Goal: Obtain resource: Obtain resource

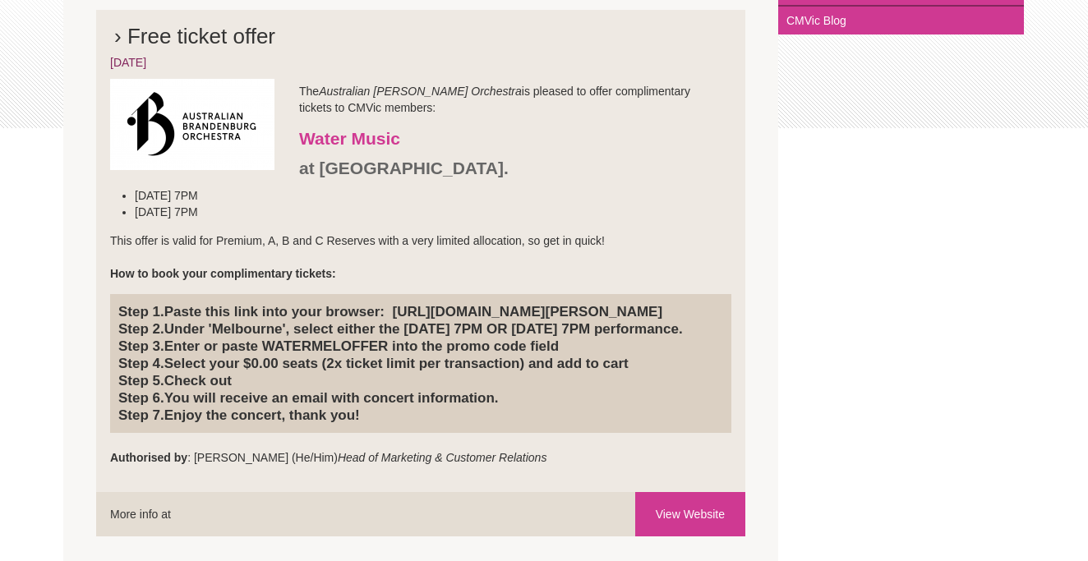
scroll to position [377, 0]
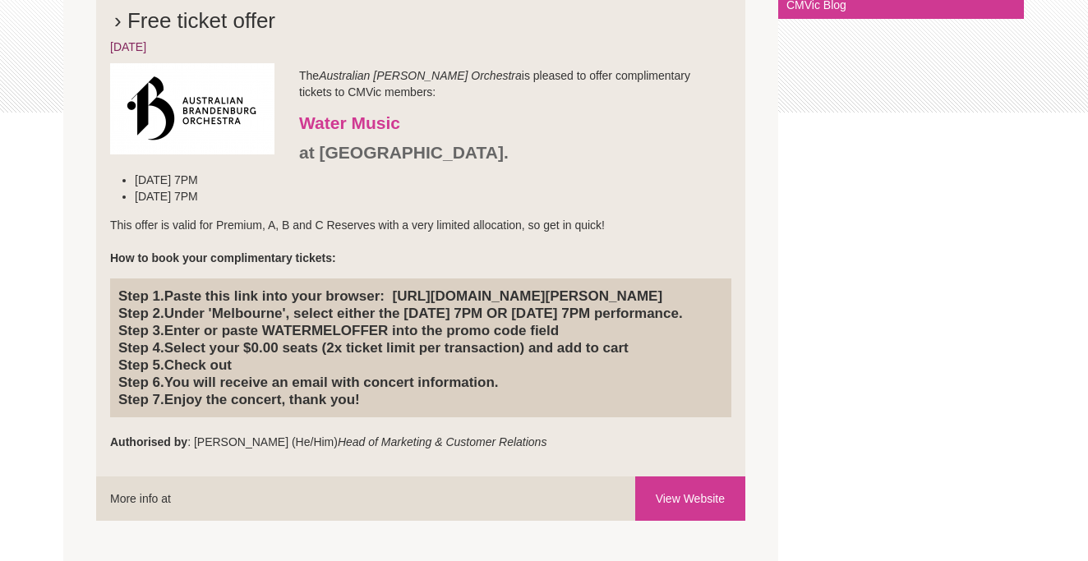
drag, startPoint x: 657, startPoint y: 296, endPoint x: 406, endPoint y: 299, distance: 250.8
click at [409, 299] on h4 "Step 1. Paste this link into your browser: [URL][DOMAIN_NAME][PERSON_NAME] Step…" at bounding box center [420, 348] width 605 height 121
drag, startPoint x: 395, startPoint y: 295, endPoint x: 601, endPoint y: 309, distance: 206.0
click at [598, 309] on h4 "Step 1. Paste this link into your browser: [URL][DOMAIN_NAME][PERSON_NAME] Step…" at bounding box center [420, 348] width 605 height 121
copy h4 "[URL][DOMAIN_NAME][PERSON_NAME]"
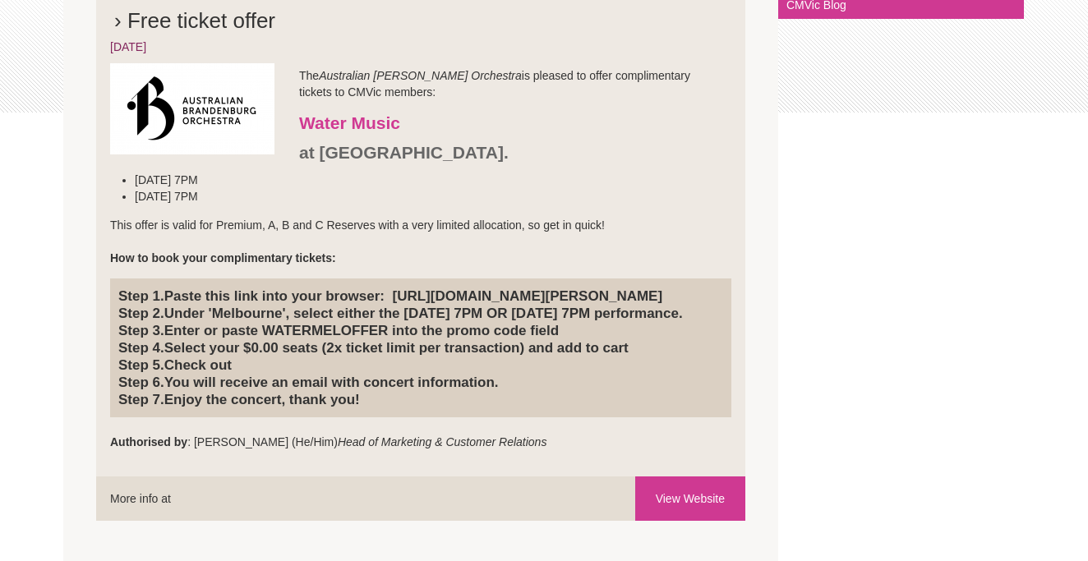
click at [940, 335] on div "› Free ticket offer [DATE] The Australian [PERSON_NAME] Orchestra is pleased to…" at bounding box center [544, 264] width 962 height 607
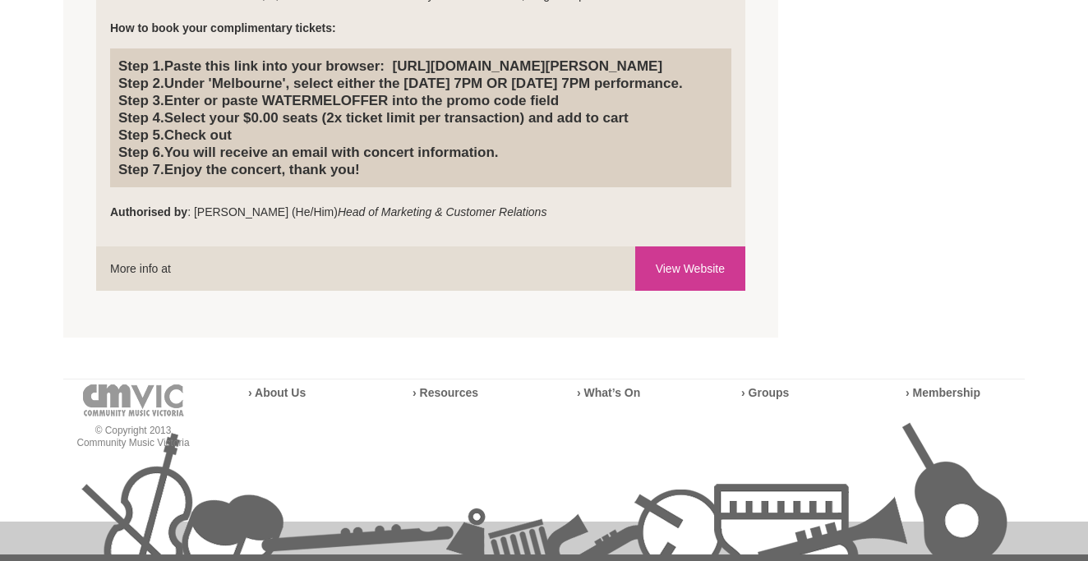
scroll to position [610, 0]
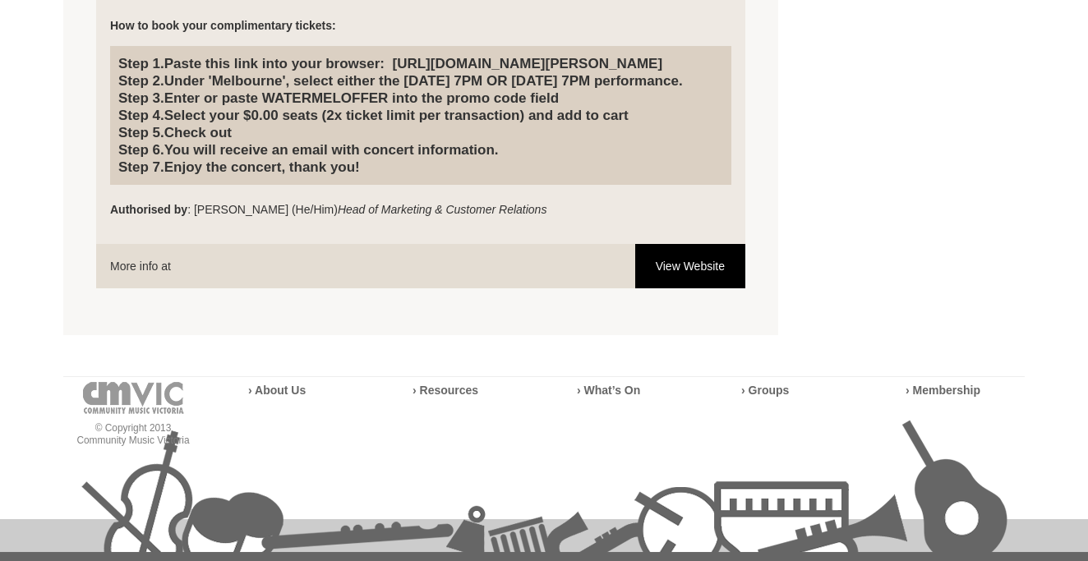
click at [691, 289] on link "View Website" at bounding box center [690, 266] width 110 height 44
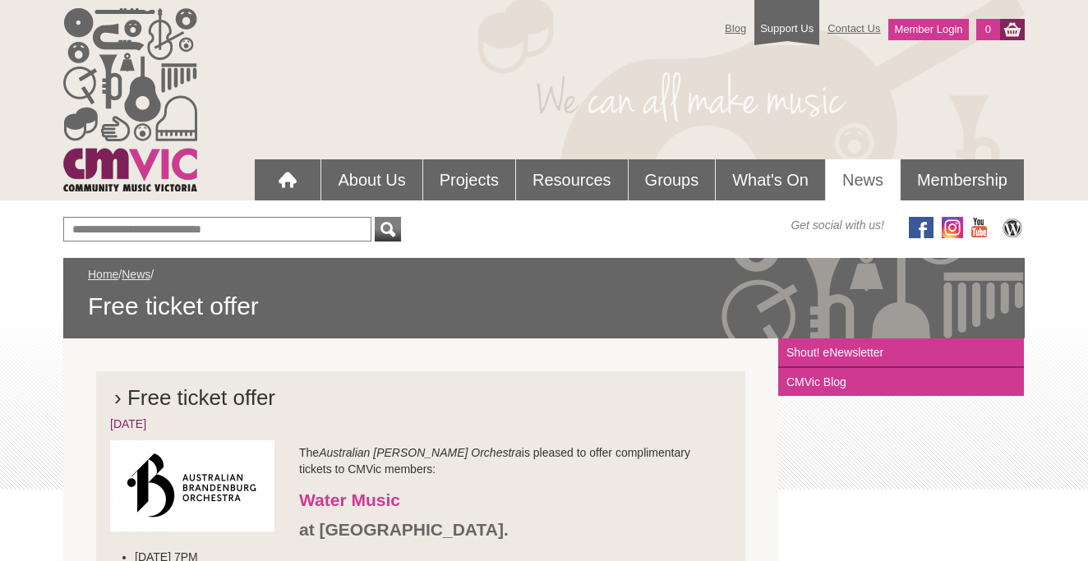
scroll to position [610, 0]
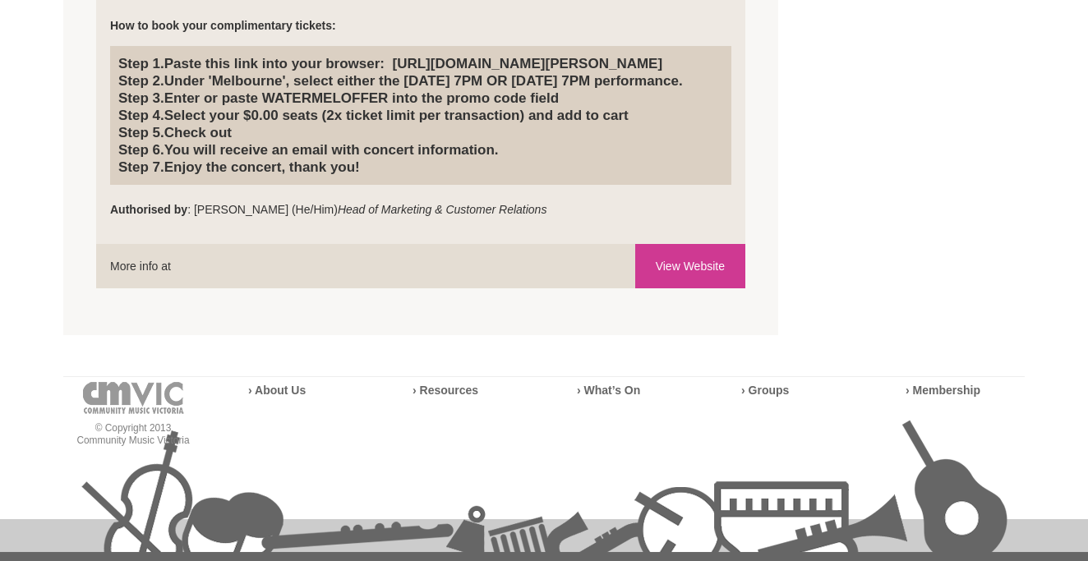
click at [227, 98] on h4 "Step 1. Paste this link into your browser: [URL][DOMAIN_NAME][PERSON_NAME] Step…" at bounding box center [420, 115] width 605 height 121
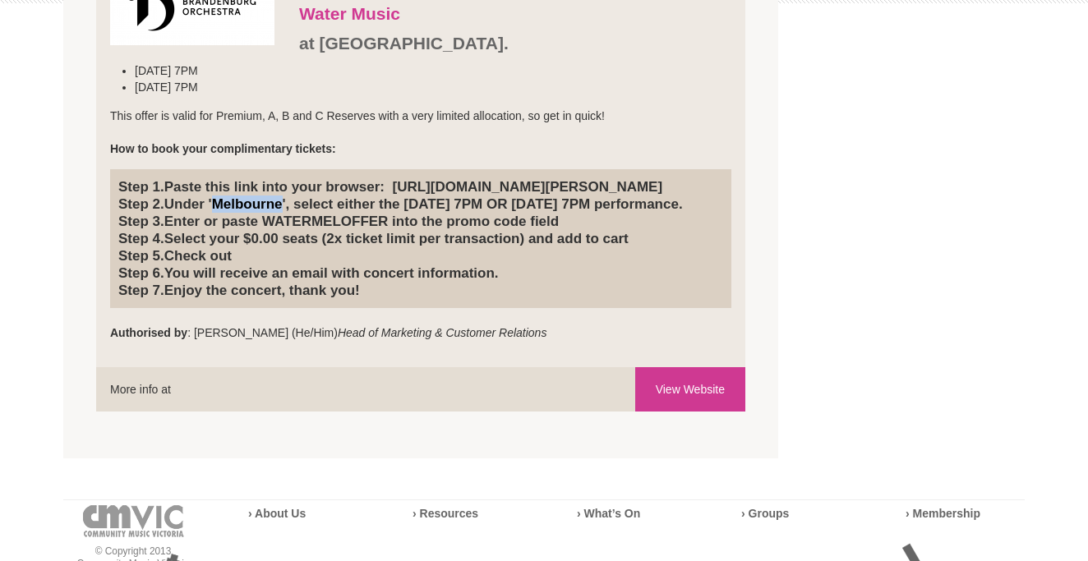
scroll to position [488, 0]
